Goal: Communication & Community: Participate in discussion

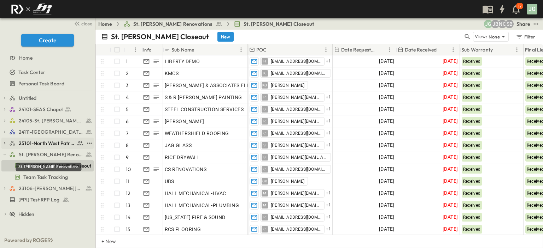
click at [38, 146] on span "25101-North West Patrol Division" at bounding box center [47, 143] width 56 height 7
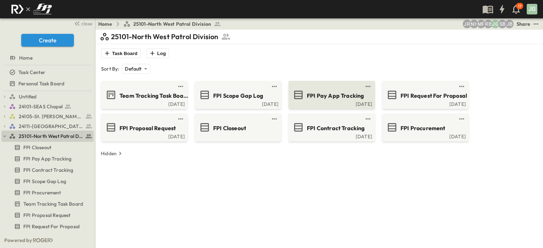
click at [340, 94] on span "FPI Pay App Tracking" at bounding box center [335, 96] width 57 height 8
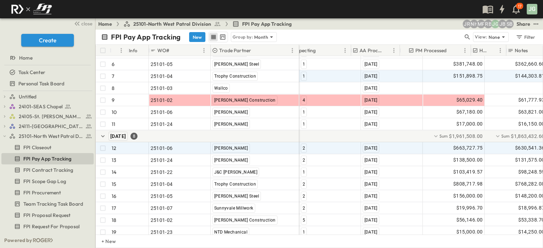
scroll to position [106, 348]
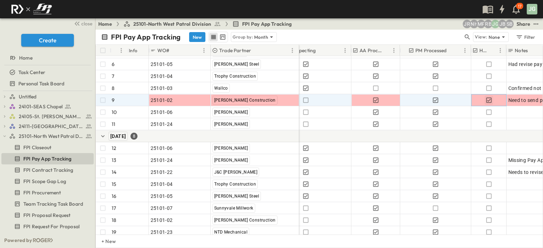
click at [487, 99] on icon "button" at bounding box center [488, 100] width 7 height 7
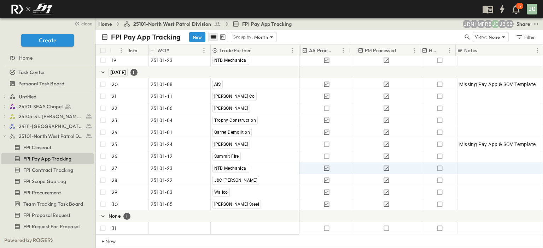
scroll to position [283, 399]
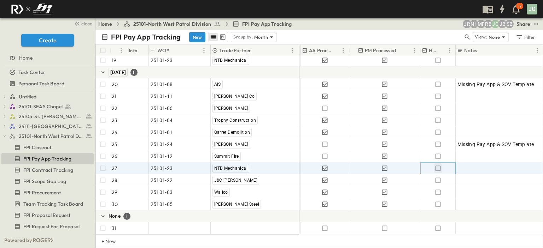
click at [437, 165] on icon "button" at bounding box center [437, 168] width 7 height 7
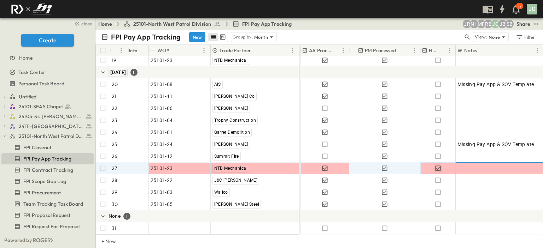
click at [475, 164] on div at bounding box center [499, 169] width 85 height 10
click at [473, 162] on body "17 JG close Create Home Task Center Personal Task Board Untitled Procurement 24…" at bounding box center [271, 124] width 543 height 248
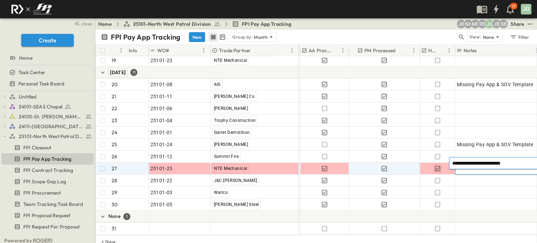
type textarea "**********"
drag, startPoint x: 256, startPoint y: 240, endPoint x: 245, endPoint y: 247, distance: 12.8
click at [256, 240] on div "+ New" at bounding box center [316, 241] width 442 height 13
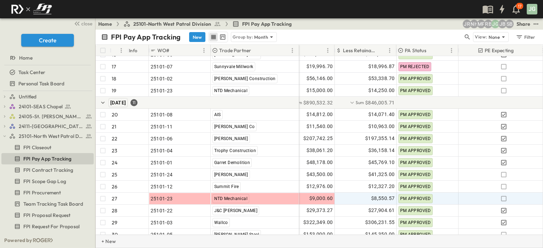
scroll to position [248, 148]
